Goal: Information Seeking & Learning: Learn about a topic

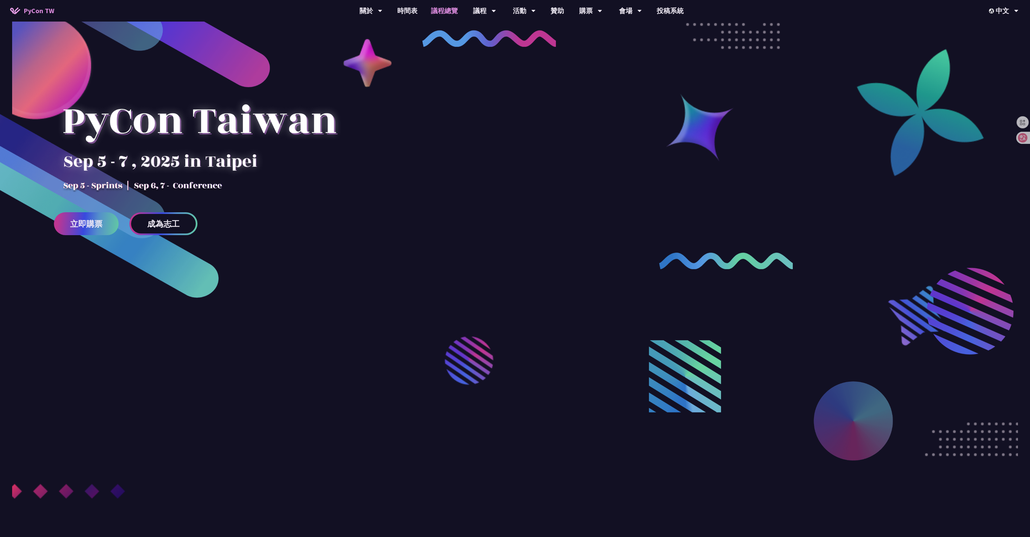
click at [450, 11] on link "議程總覽" at bounding box center [444, 11] width 40 height 22
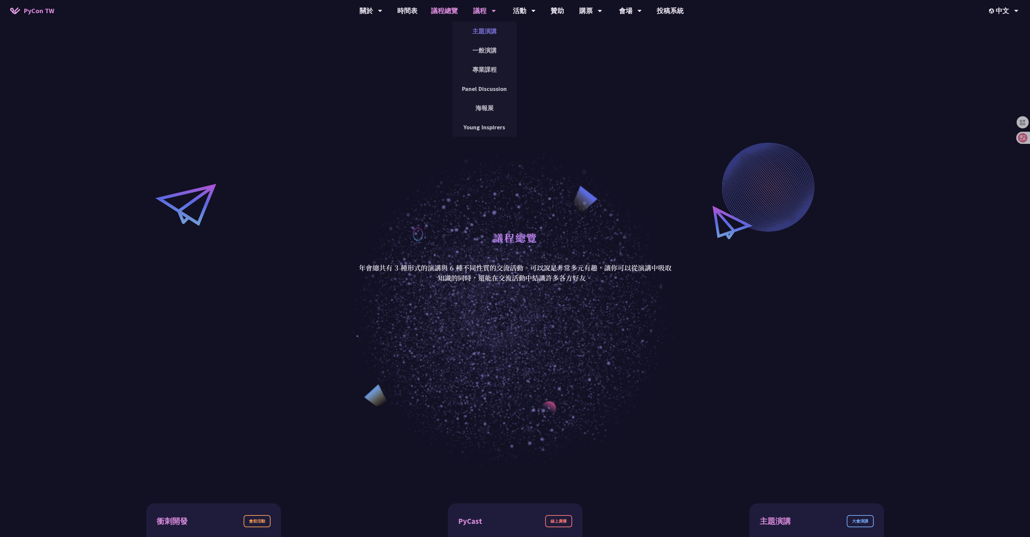
click at [497, 31] on link "主題演講" at bounding box center [484, 31] width 65 height 16
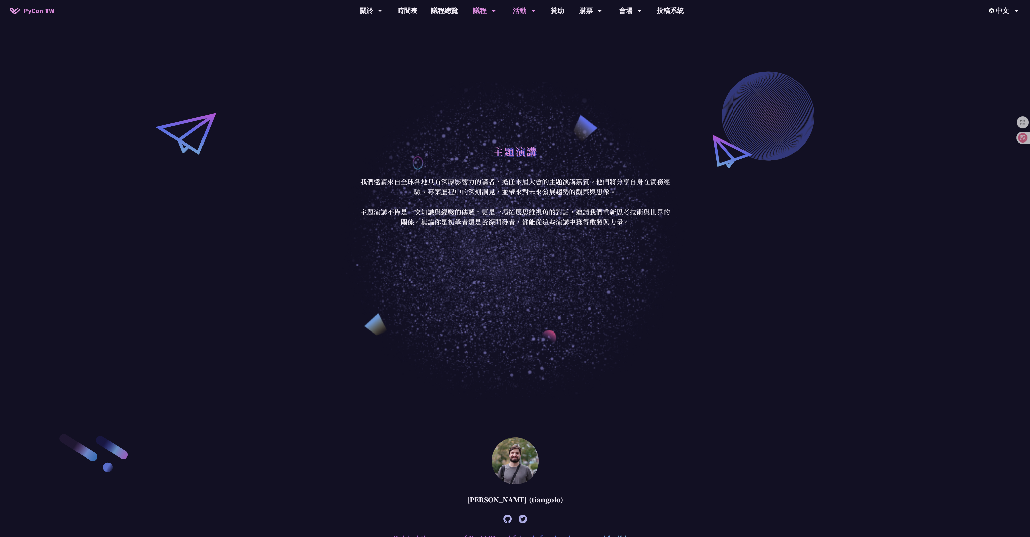
scroll to position [27, 0]
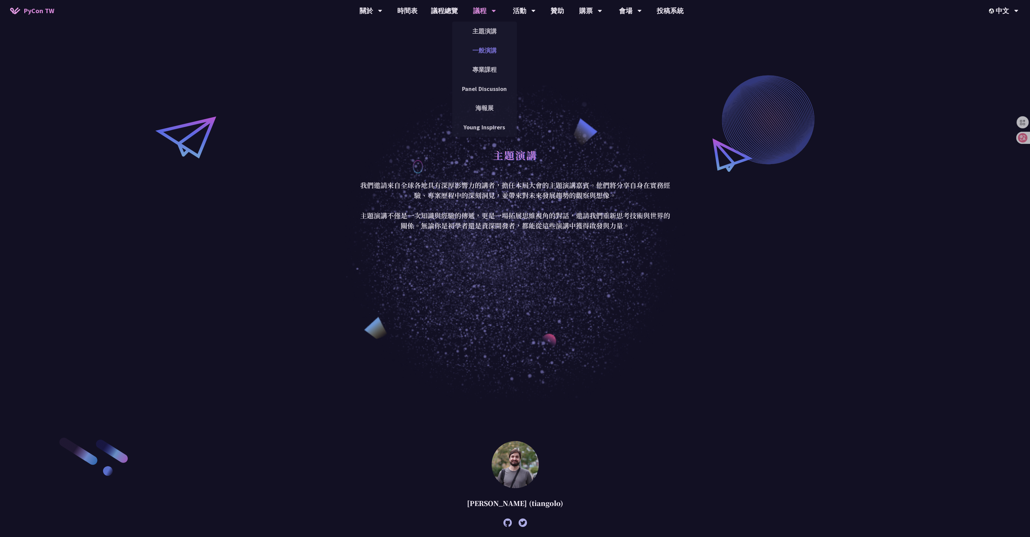
click at [486, 52] on link "一般演講" at bounding box center [484, 50] width 65 height 16
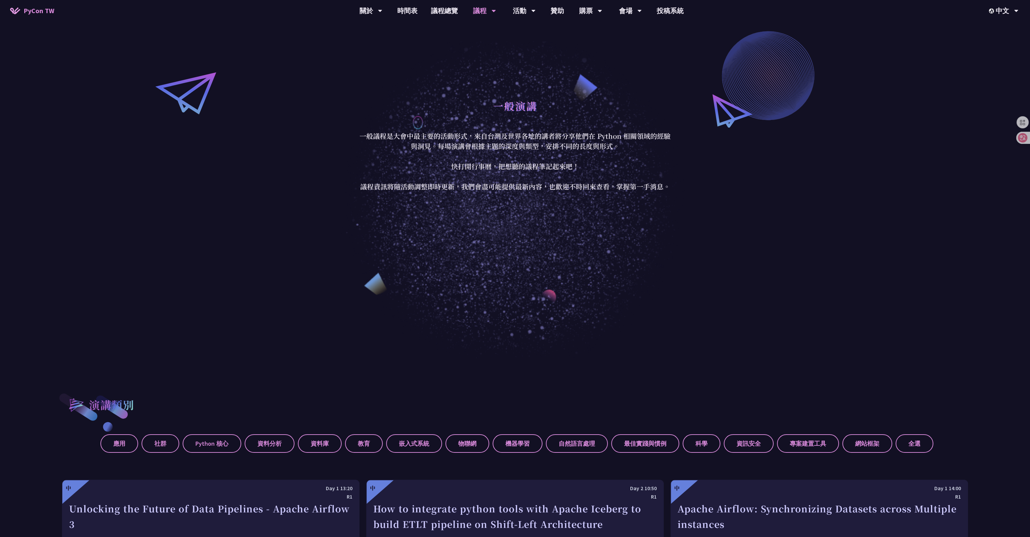
scroll to position [101, 0]
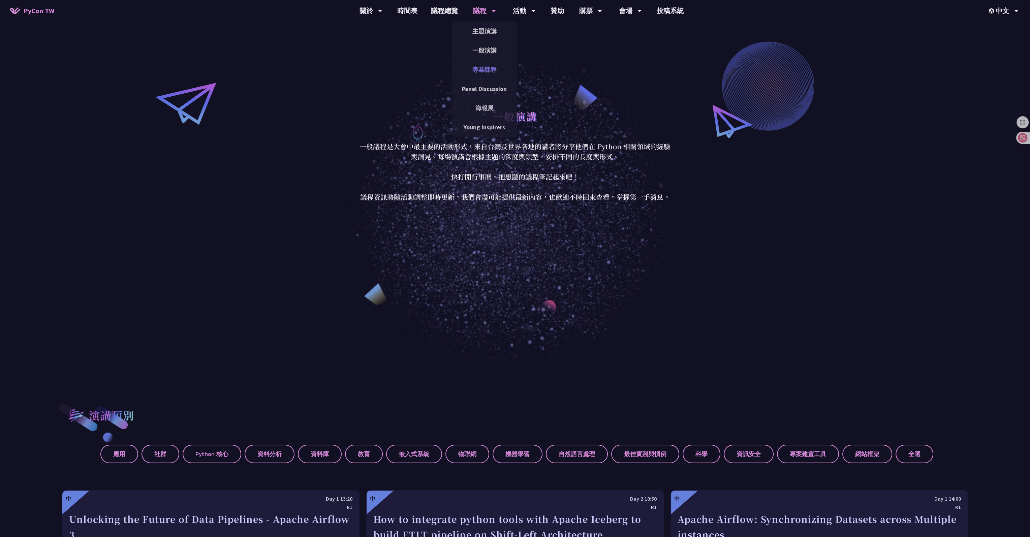
click at [494, 68] on link "專業課程" at bounding box center [484, 70] width 65 height 16
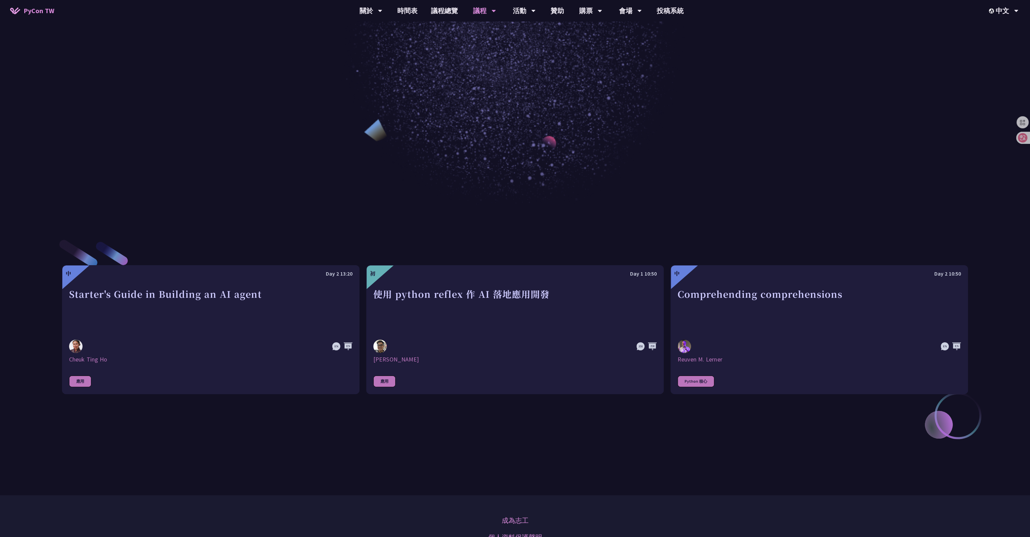
scroll to position [337, 0]
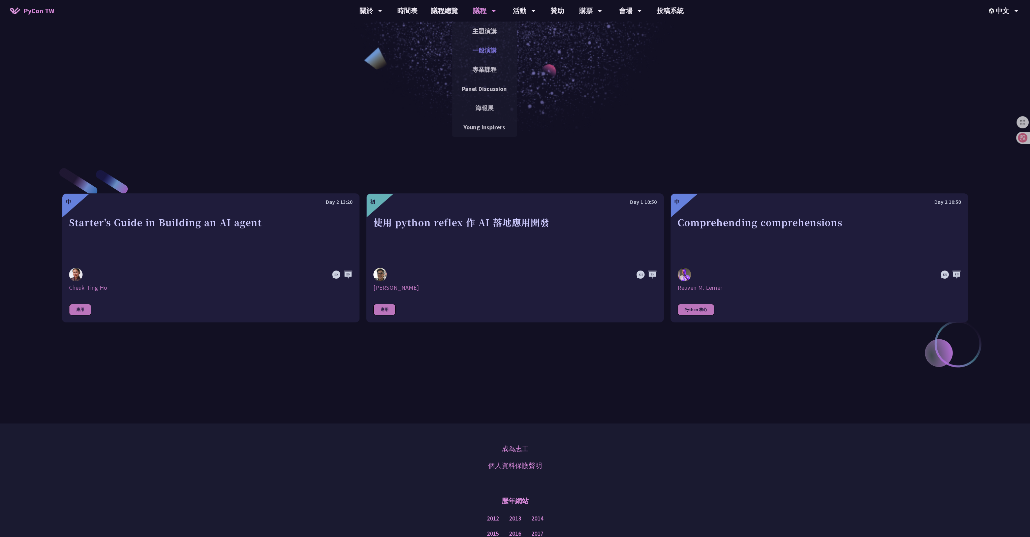
click at [491, 52] on link "一般演講" at bounding box center [484, 50] width 65 height 16
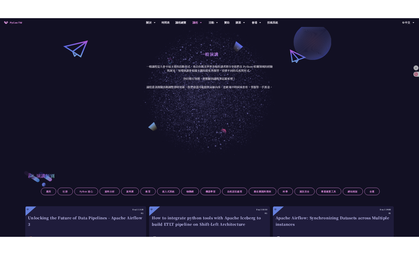
scroll to position [270, 0]
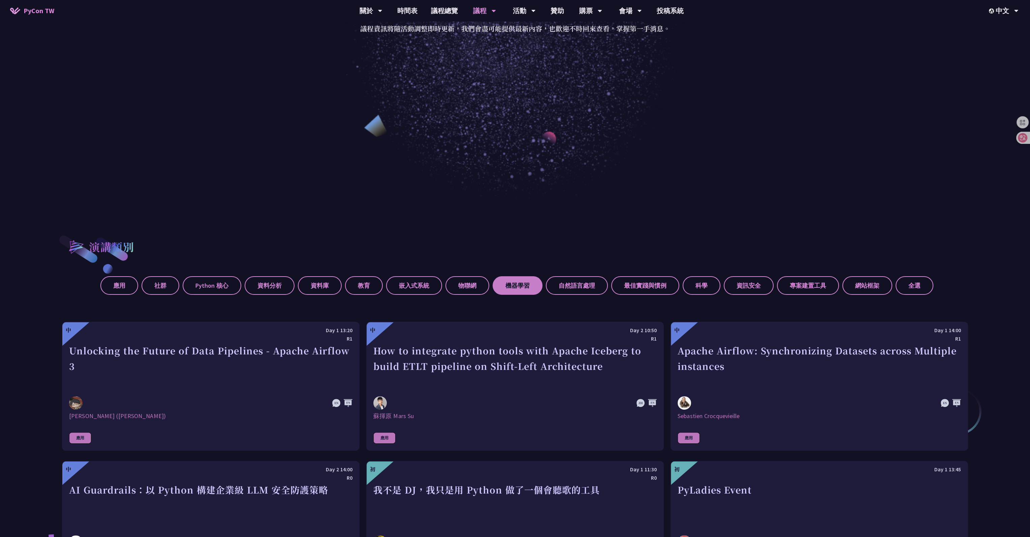
click at [513, 285] on label "機器學習" at bounding box center [518, 285] width 50 height 19
click at [0, 0] on input "機器學習" at bounding box center [0, 0] width 0 height 0
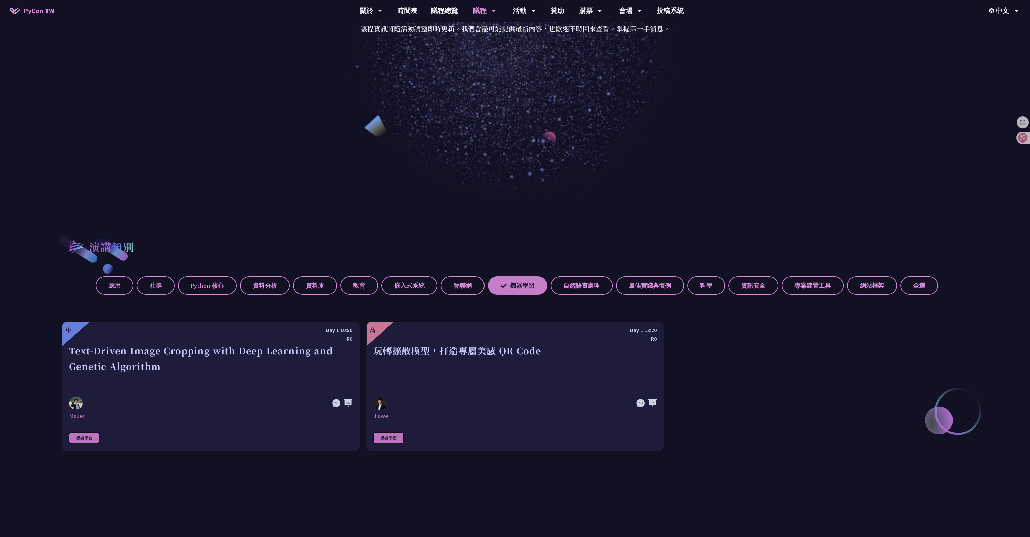
click at [501, 283] on icon at bounding box center [504, 286] width 6 height 6
click at [0, 0] on input "機器學習" at bounding box center [0, 0] width 0 height 0
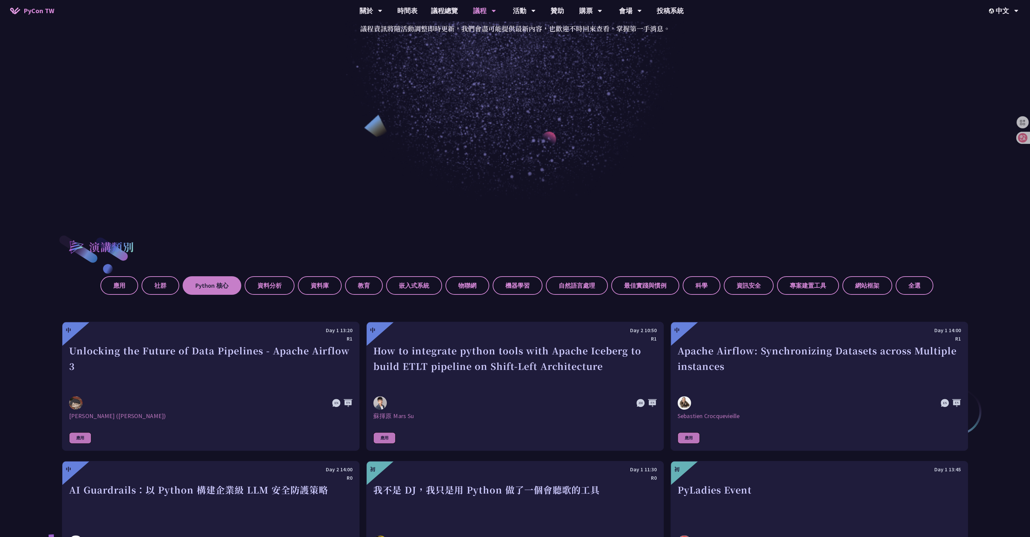
click at [217, 284] on label "Python 核心" at bounding box center [212, 285] width 59 height 19
click at [0, 0] on input "Python 核心" at bounding box center [0, 0] width 0 height 0
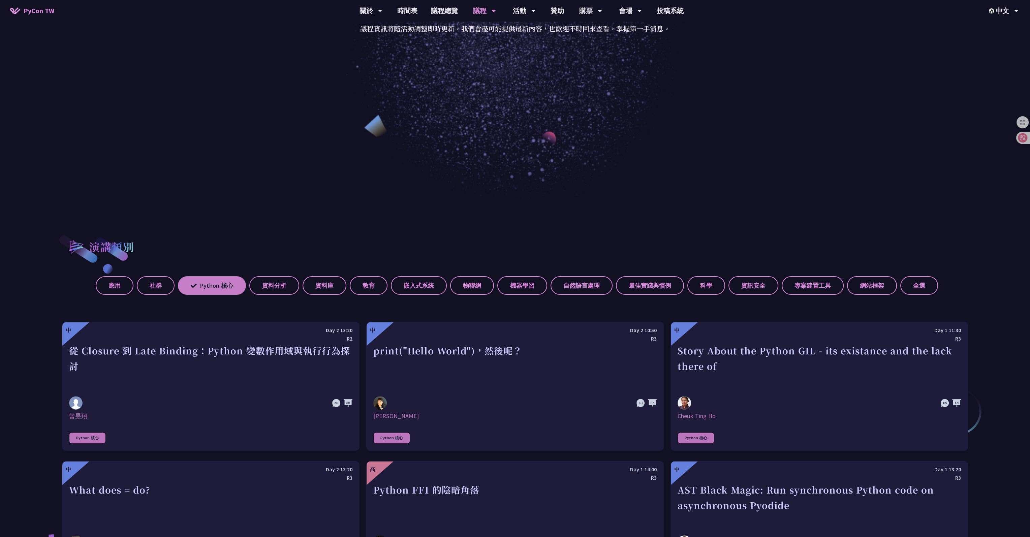
click at [213, 283] on label "Python 核心" at bounding box center [212, 285] width 68 height 19
click at [0, 0] on input "Python 核心" at bounding box center [0, 0] width 0 height 0
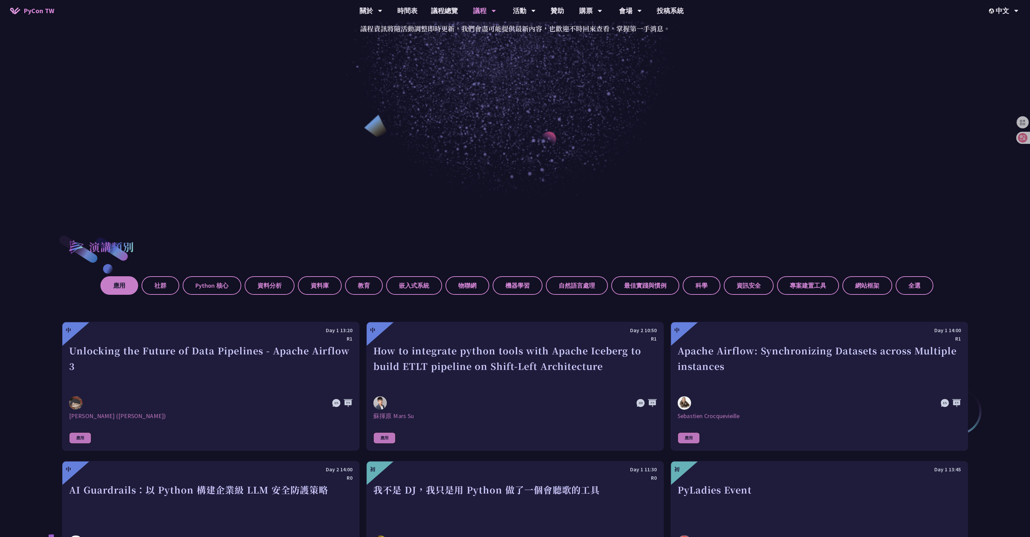
click at [119, 288] on label "應用" at bounding box center [119, 285] width 38 height 19
click at [0, 0] on input "應用" at bounding box center [0, 0] width 0 height 0
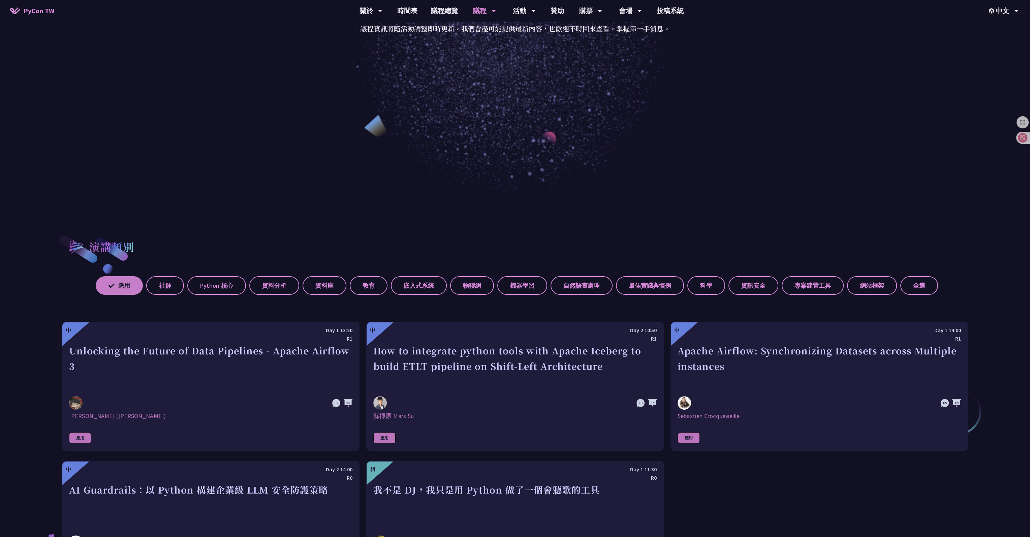
click at [125, 285] on label "應用" at bounding box center [119, 285] width 47 height 19
click at [0, 0] on input "應用" at bounding box center [0, 0] width 0 height 0
